Goal: Obtain resource: Obtain resource

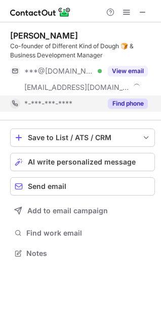
scroll to position [246, 161]
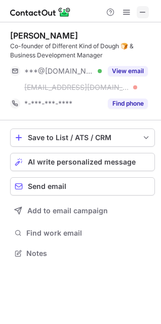
click at [149, 10] on button at bounding box center [143, 12] width 12 height 12
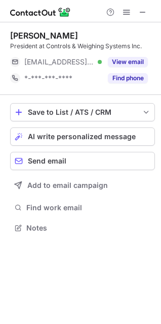
scroll to position [5, 5]
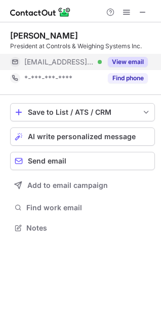
click at [130, 62] on button "View email" at bounding box center [128, 62] width 40 height 10
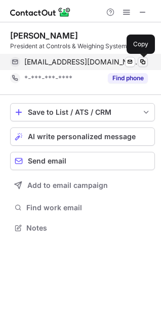
click at [142, 59] on span at bounding box center [143, 62] width 8 height 8
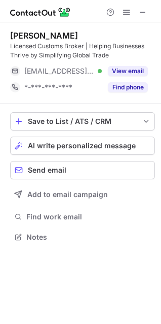
scroll to position [229, 161]
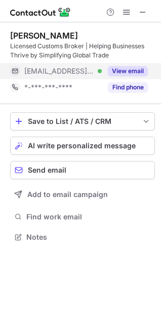
click at [117, 71] on button "View email" at bounding box center [128, 71] width 40 height 10
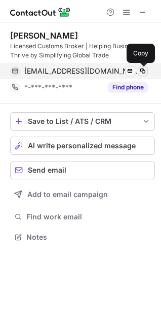
click at [142, 73] on span at bounding box center [143, 71] width 8 height 8
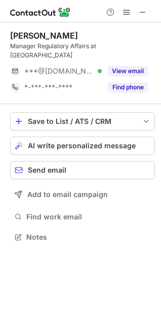
scroll to position [221, 161]
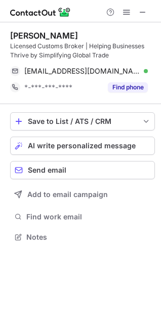
scroll to position [229, 161]
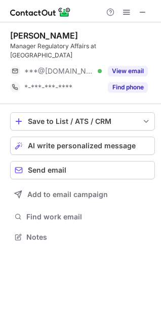
scroll to position [221, 161]
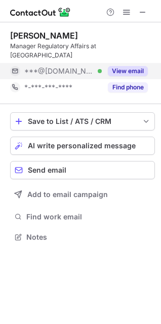
click at [122, 66] on button "View email" at bounding box center [128, 71] width 40 height 10
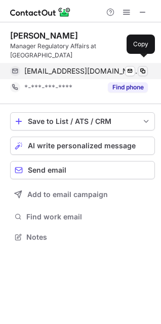
click at [142, 67] on span at bounding box center [143, 71] width 8 height 8
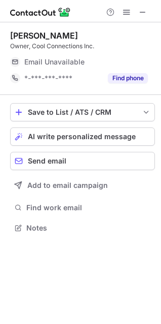
scroll to position [5, 5]
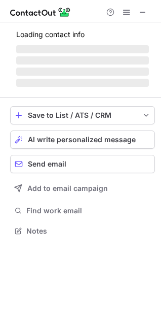
scroll to position [237, 161]
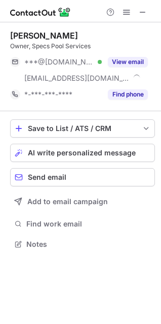
scroll to position [237, 161]
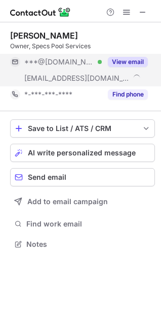
click at [128, 61] on button "View email" at bounding box center [128, 62] width 40 height 10
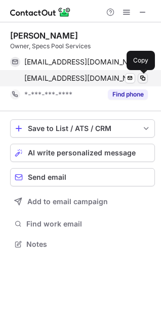
click at [142, 79] on span at bounding box center [143, 78] width 8 height 8
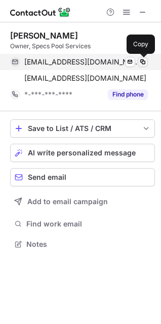
click at [142, 62] on span at bounding box center [143, 62] width 8 height 8
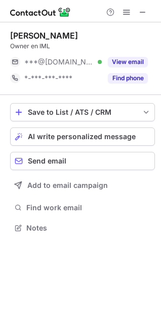
scroll to position [221, 161]
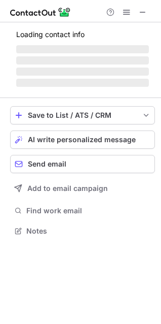
scroll to position [229, 161]
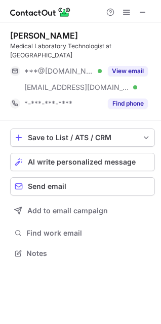
scroll to position [246, 161]
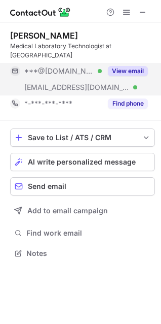
click at [125, 66] on button "View email" at bounding box center [128, 71] width 40 height 10
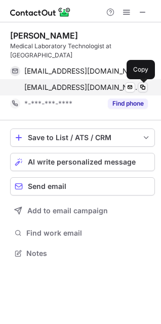
click at [147, 88] on span at bounding box center [143, 87] width 8 height 8
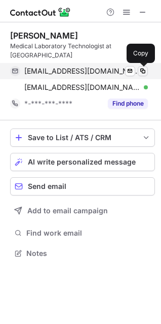
click at [144, 69] on span at bounding box center [143, 71] width 8 height 8
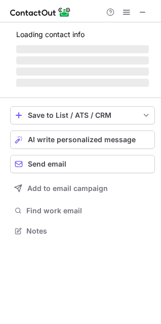
scroll to position [5, 5]
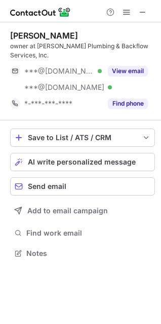
scroll to position [237, 161]
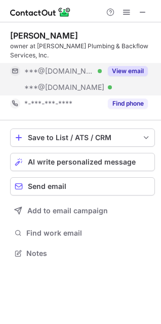
click at [121, 66] on button "View email" at bounding box center [128, 71] width 40 height 10
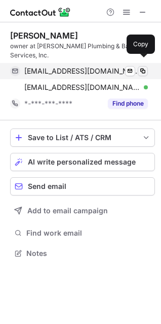
click at [142, 67] on span at bounding box center [143, 71] width 8 height 8
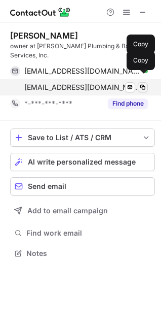
click at [143, 83] on span at bounding box center [143, 87] width 8 height 8
